Goal: Transaction & Acquisition: Obtain resource

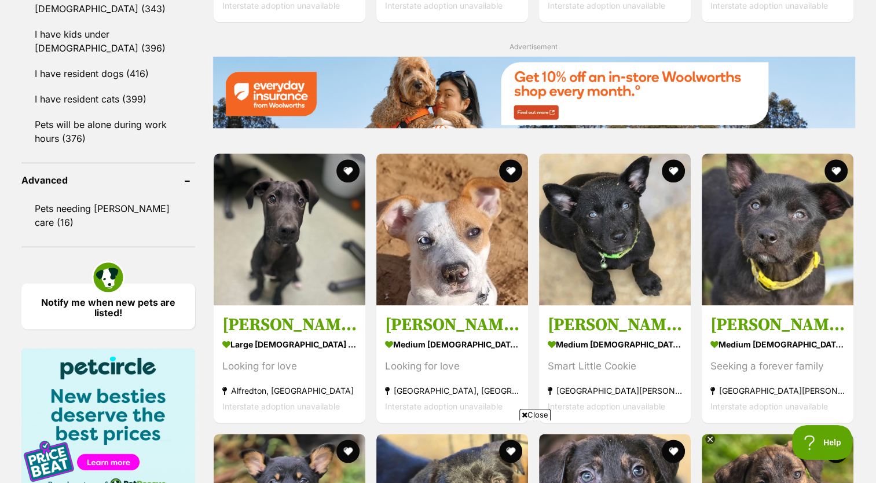
scroll to position [1413, 0]
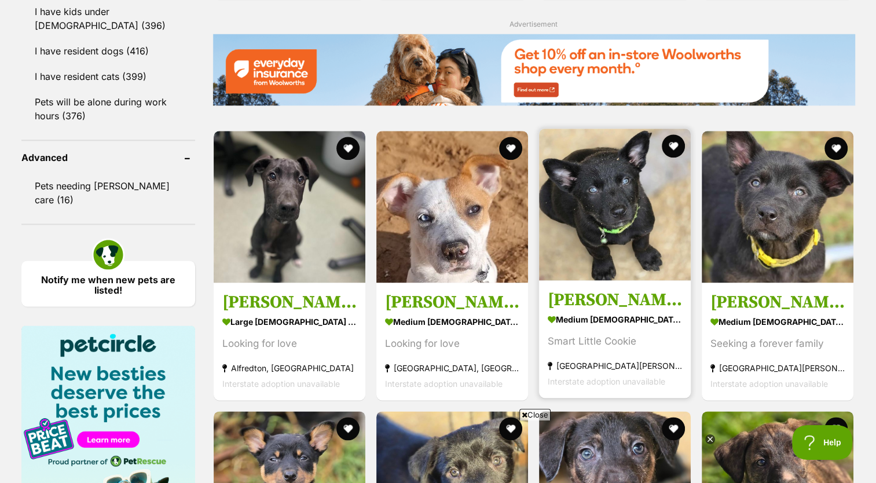
click at [623, 353] on section "medium male Dog Smart Little Cookie Altona Meadows, VIC Interstate adoption una…" at bounding box center [615, 350] width 134 height 78
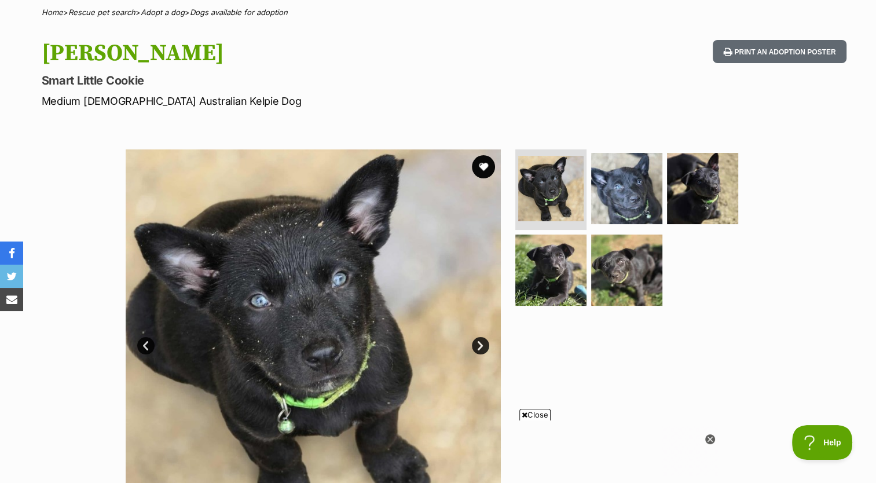
scroll to position [90, 0]
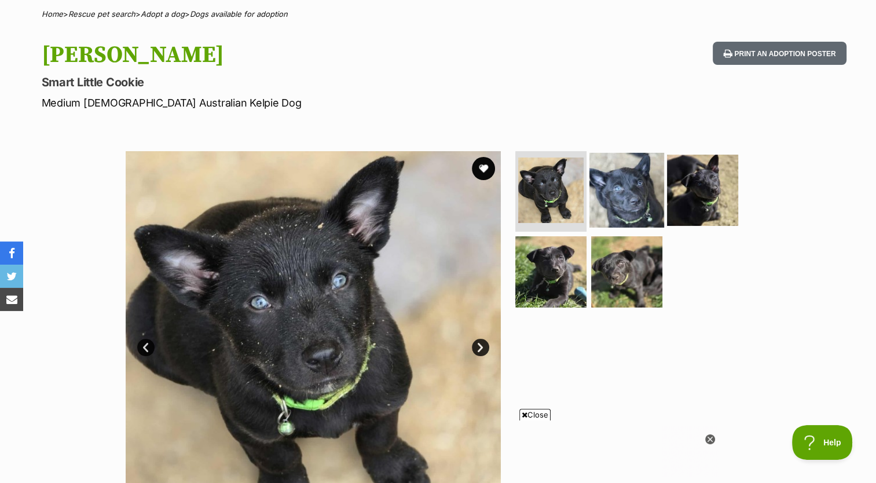
click at [635, 198] on img at bounding box center [627, 189] width 75 height 75
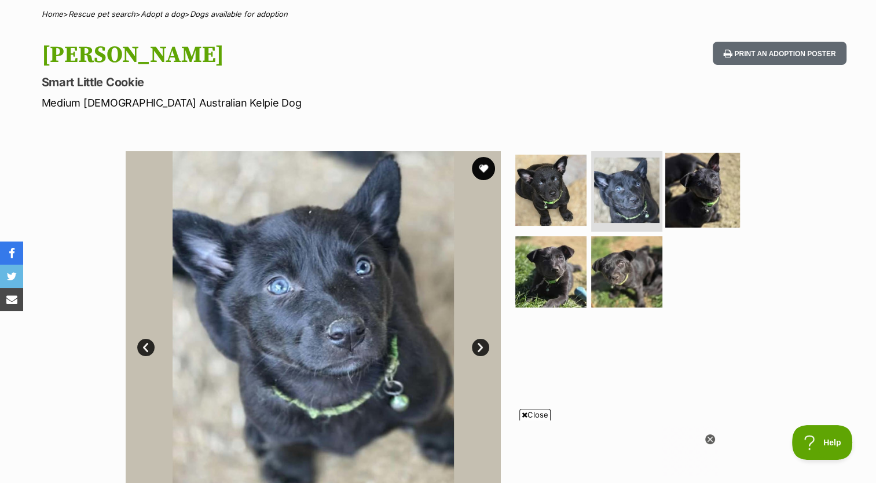
click at [691, 186] on img at bounding box center [703, 189] width 75 height 75
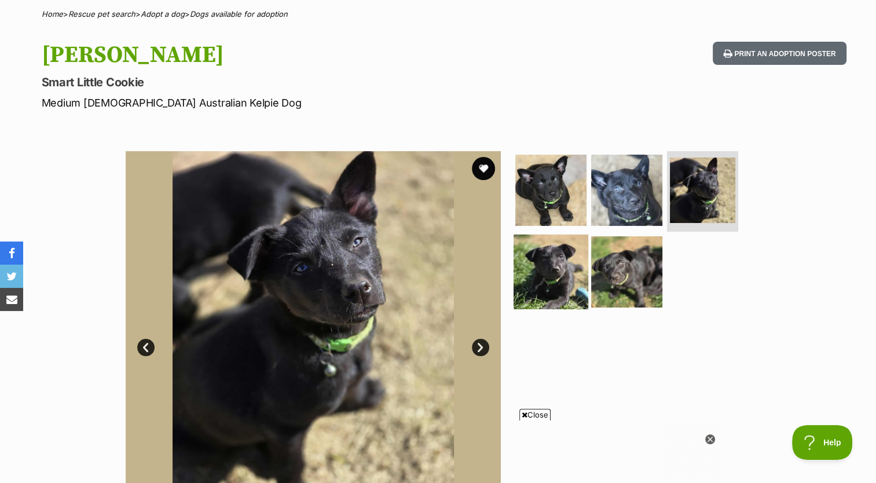
click at [546, 285] on img at bounding box center [551, 272] width 75 height 75
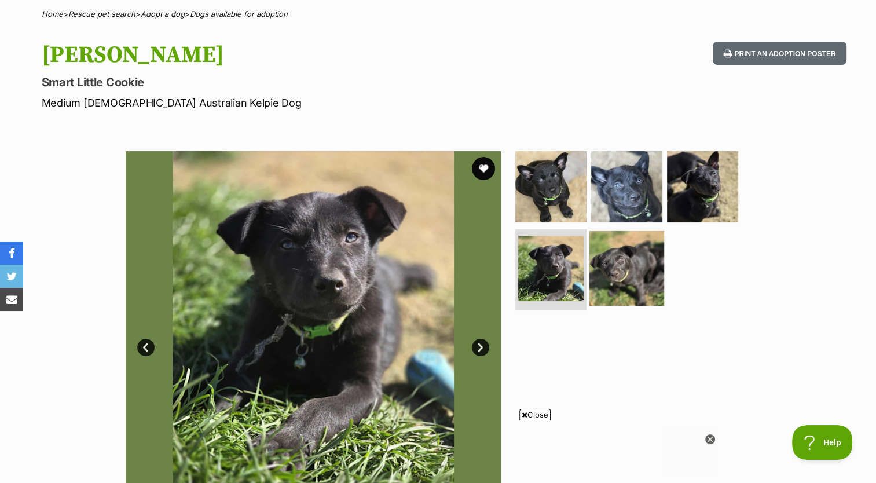
click at [613, 277] on img at bounding box center [627, 268] width 75 height 75
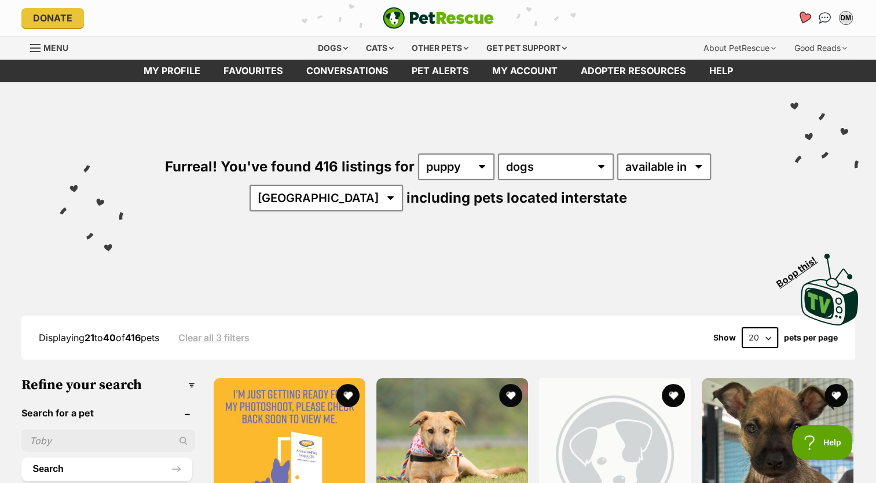
click at [808, 14] on icon "Favourites" at bounding box center [804, 17] width 14 height 13
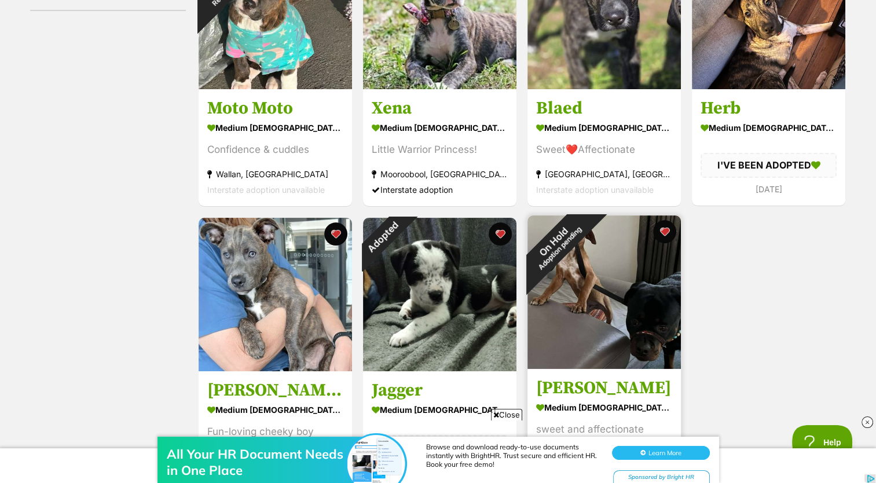
click at [582, 284] on img at bounding box center [605, 292] width 154 height 154
